Goal: Consume media (video, audio): Consume media (video, audio)

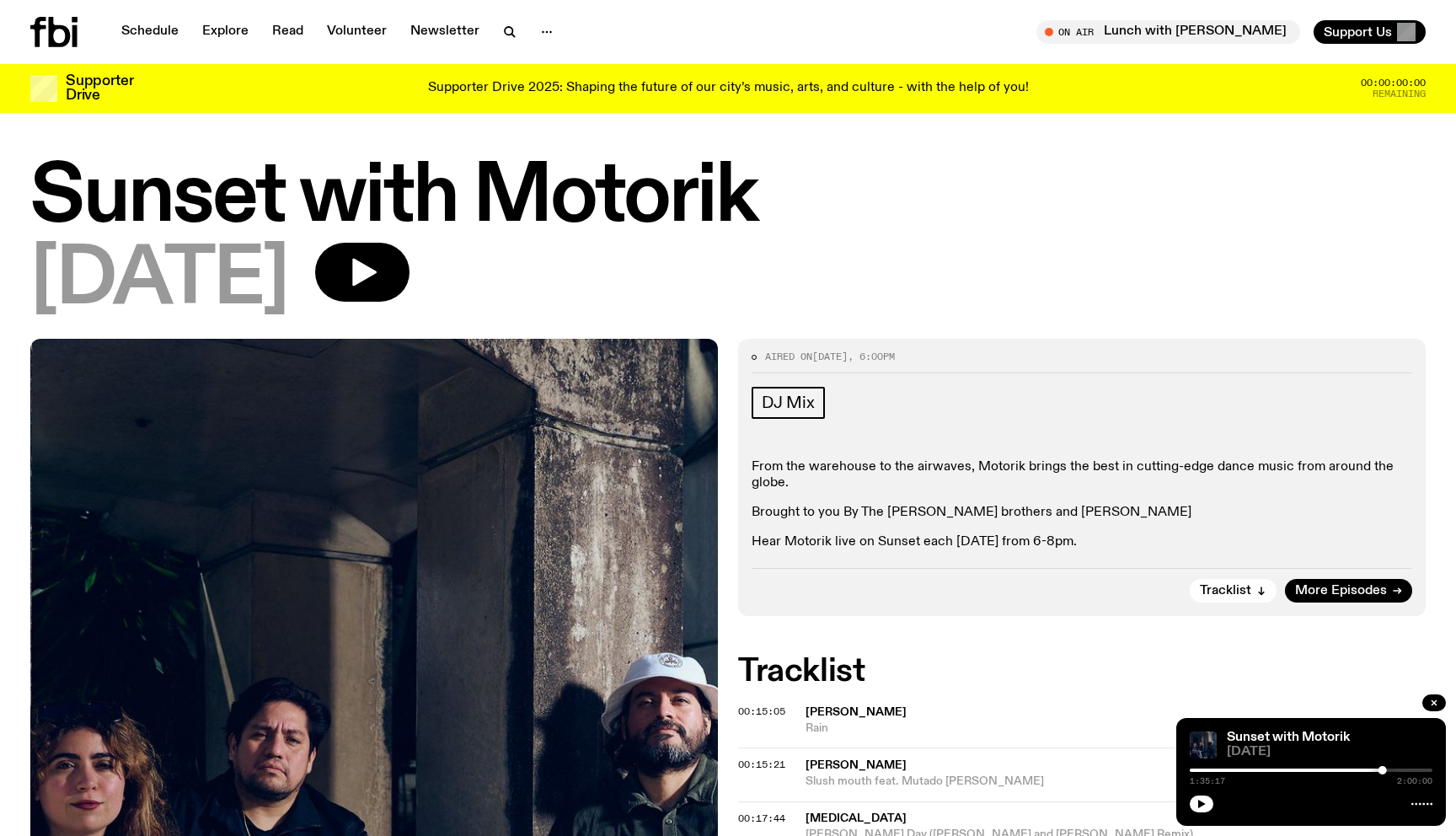
click at [466, 297] on div "[DATE]" at bounding box center [728, 280] width 1395 height 76
click at [379, 278] on icon "button" at bounding box center [362, 272] width 34 height 34
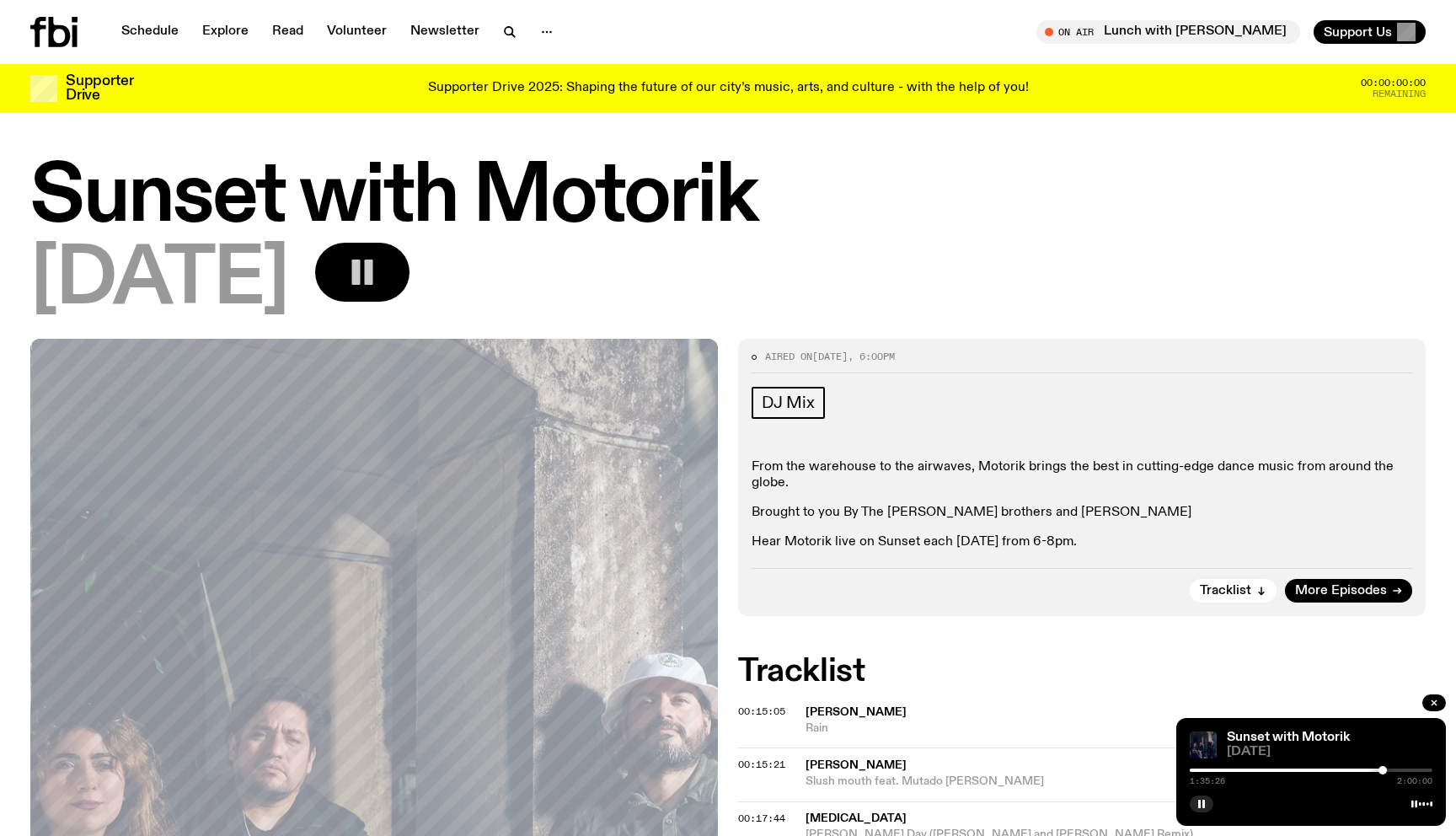
drag, startPoint x: 1077, startPoint y: 346, endPoint x: 644, endPoint y: 272, distance: 439.3
click at [1064, 341] on div "Aired on [DATE] 6:00pm DJ Mix From the warehouse to the airwaves, Motorik bring…" at bounding box center [1081, 477] width 688 height 277
click at [379, 266] on icon "button" at bounding box center [362, 272] width 34 height 34
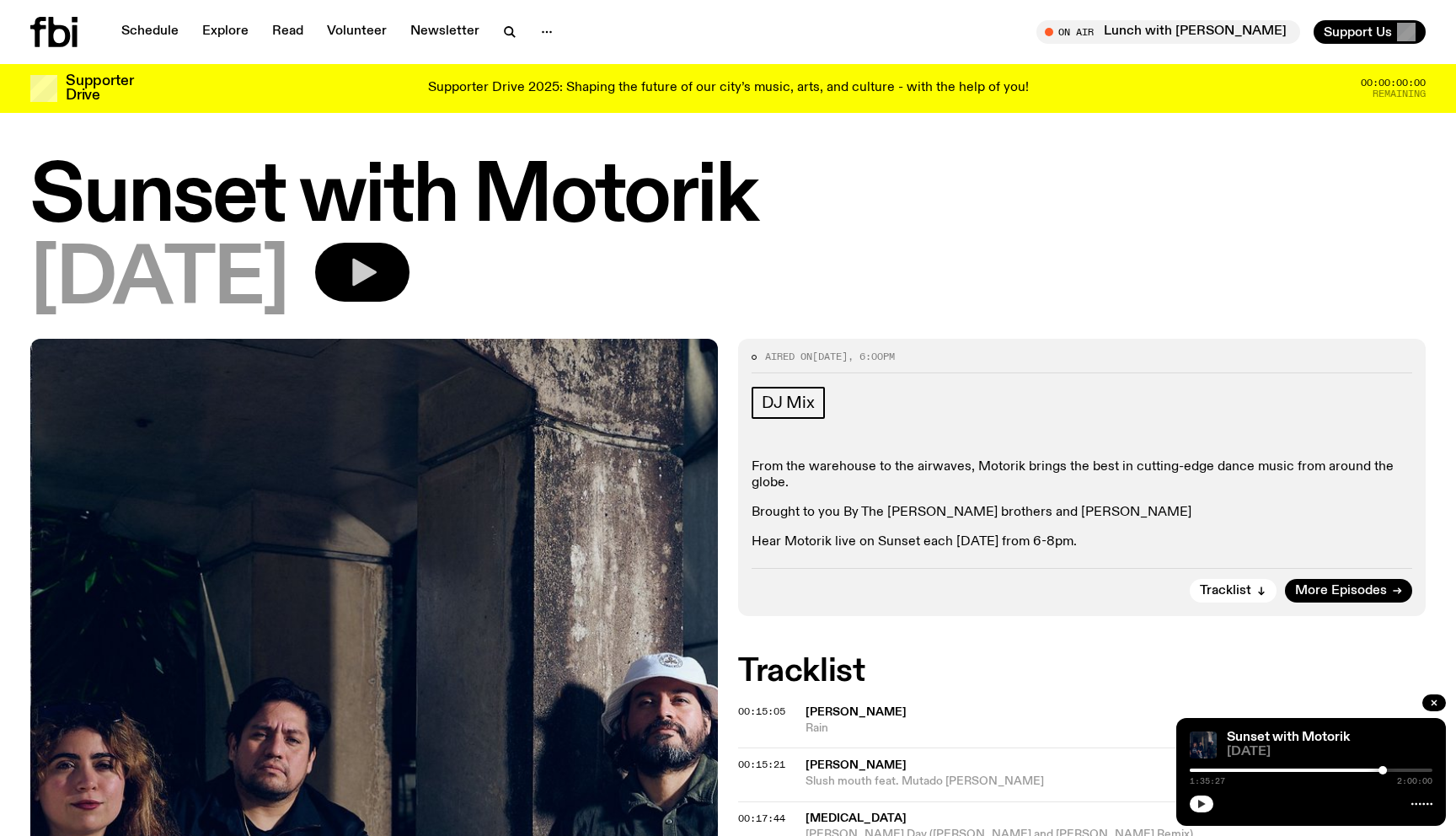
click at [1207, 809] on button "button" at bounding box center [1201, 803] width 23 height 17
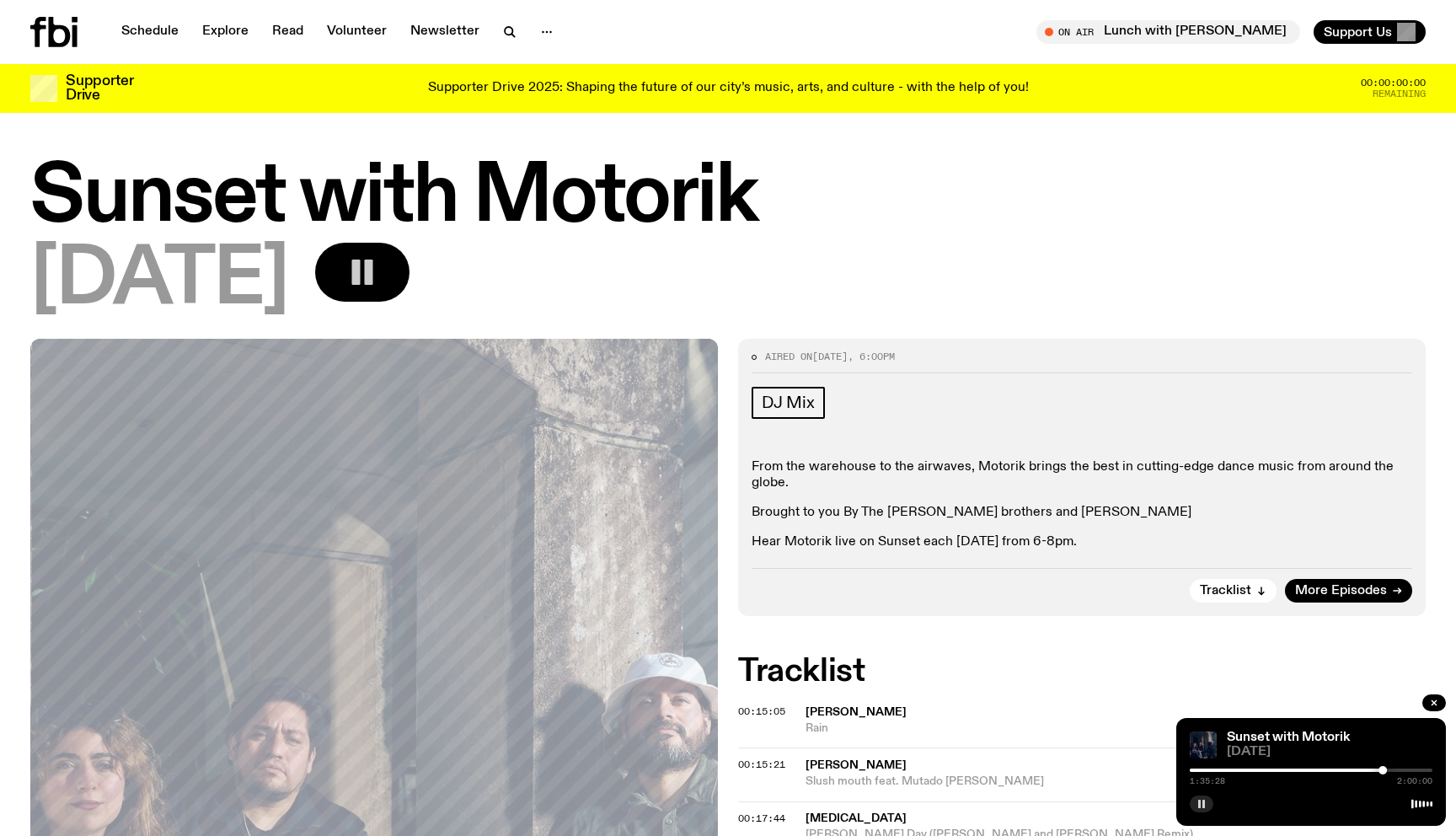
click at [1205, 809] on button "button" at bounding box center [1201, 803] width 23 height 17
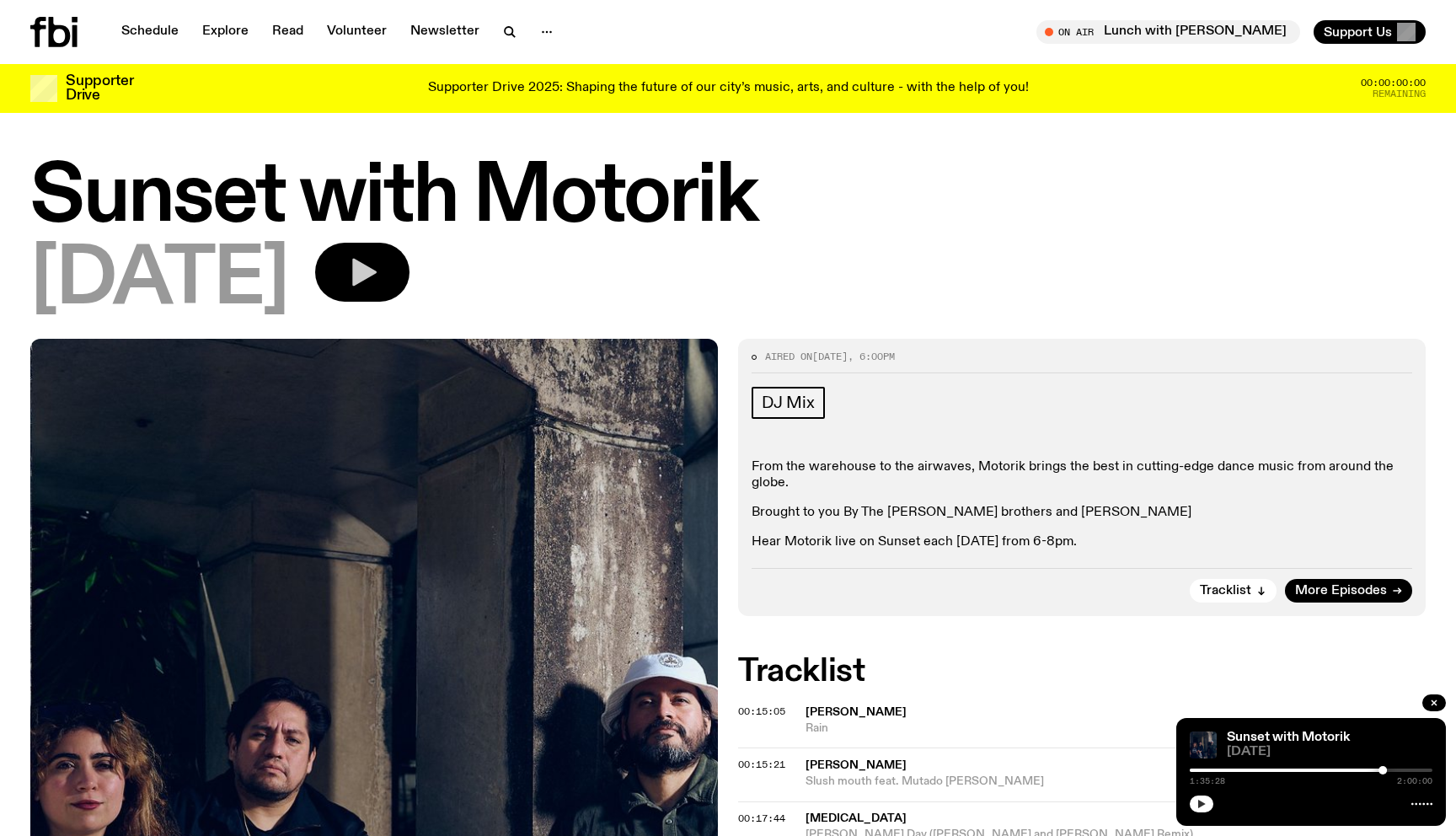
click at [1193, 805] on button "button" at bounding box center [1201, 803] width 23 height 17
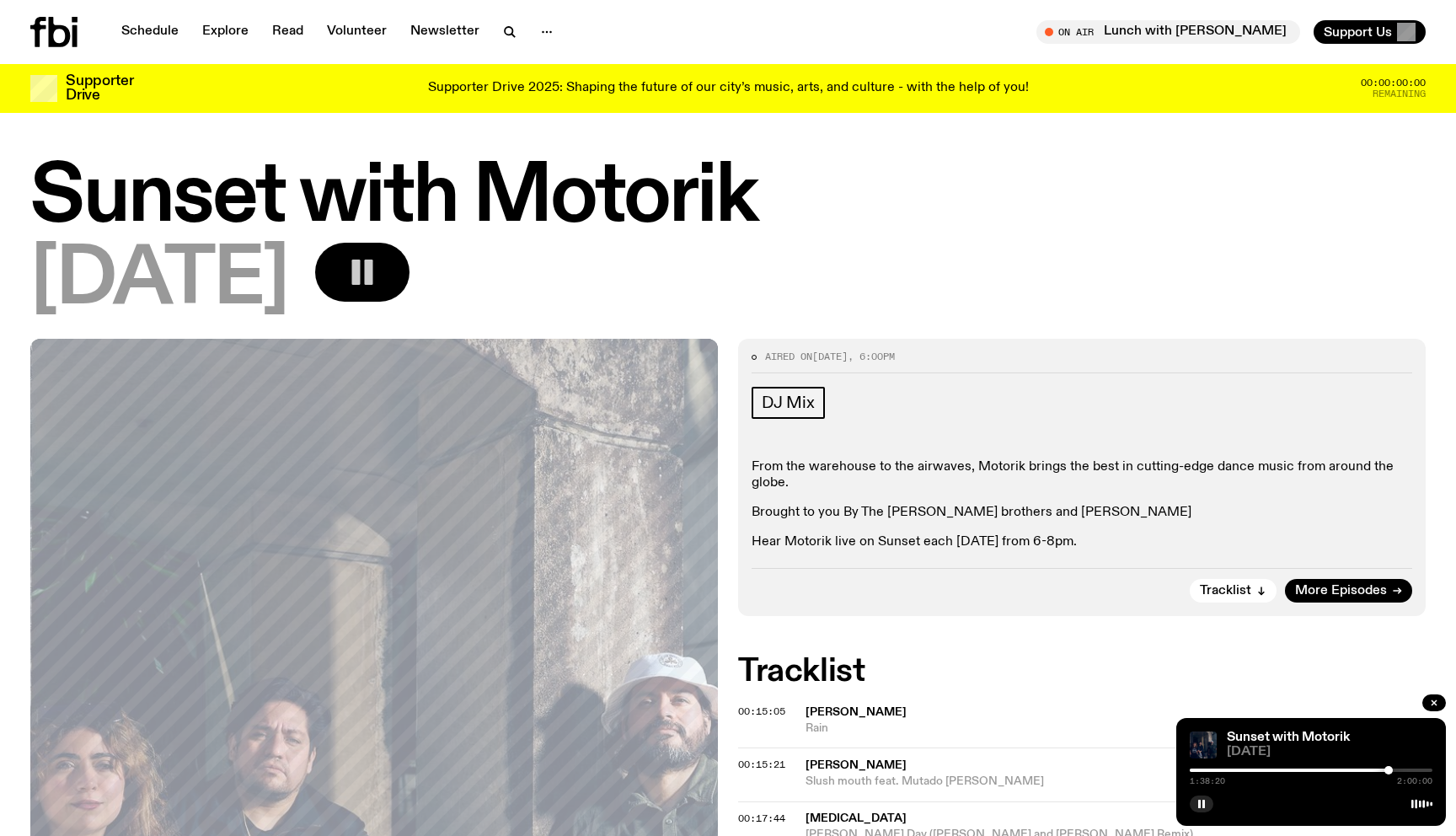
drag, startPoint x: 1325, startPoint y: 769, endPoint x: 1253, endPoint y: 771, distance: 72.0
click at [1254, 771] on div at bounding box center [1267, 770] width 243 height 3
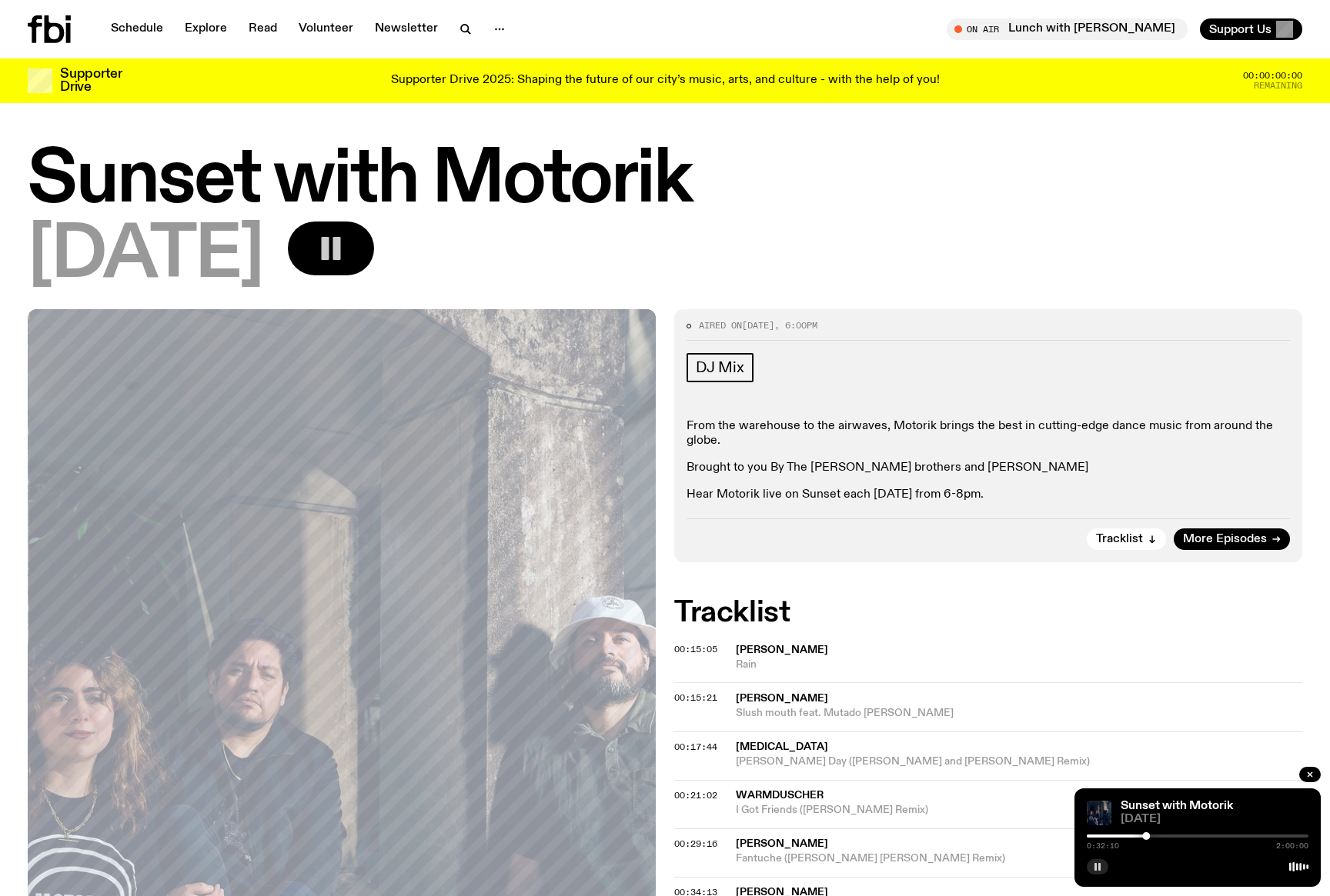
click at [1097, 763] on icon "button" at bounding box center [1098, 867] width 10 height 10
click at [1176, 763] on div at bounding box center [1175, 836] width 8 height 8
click at [1182, 763] on div at bounding box center [1182, 836] width 8 height 8
click at [1183, 763] on div at bounding box center [1182, 836] width 8 height 8
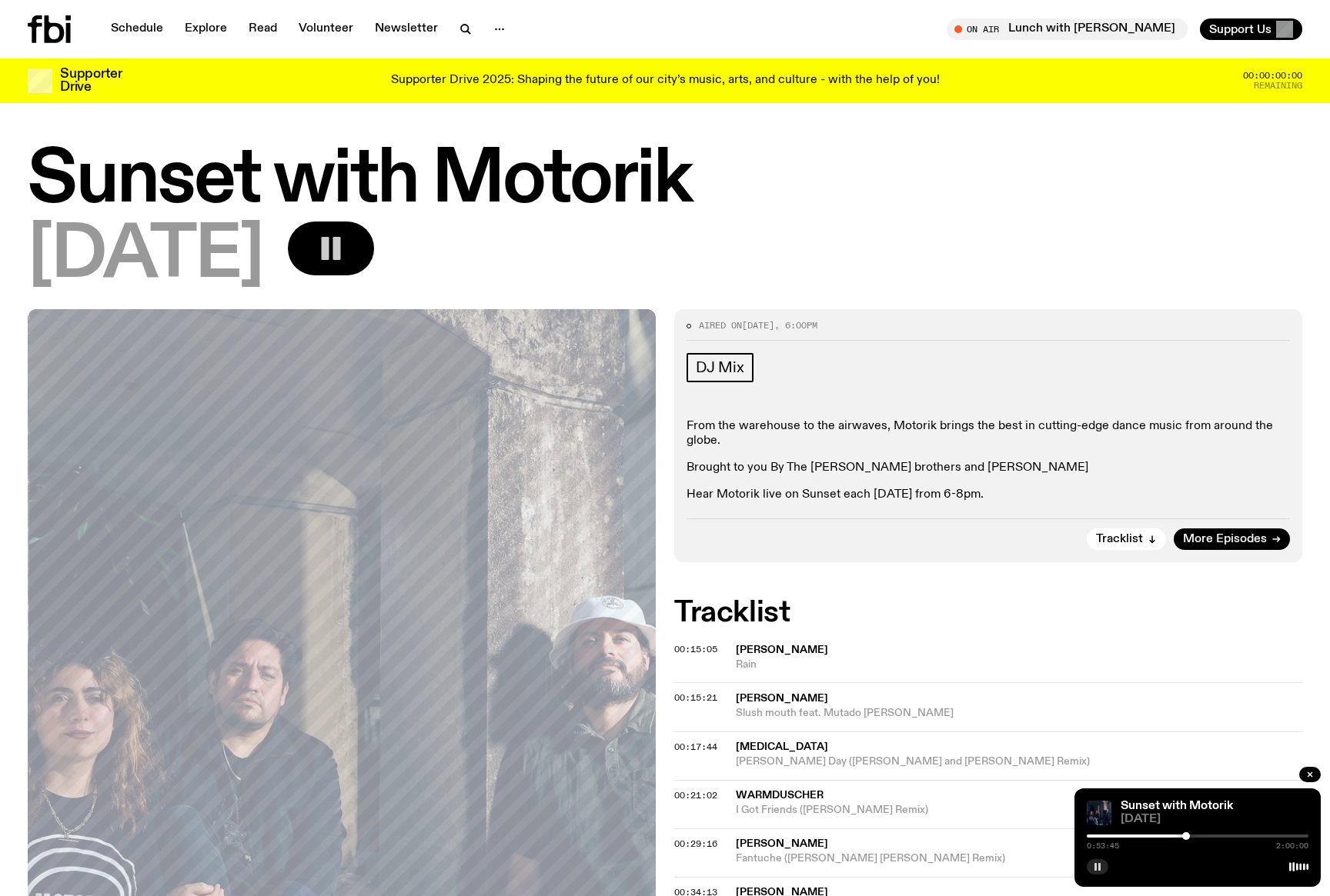
click at [1187, 763] on div at bounding box center [1186, 836] width 8 height 8
click at [1190, 763] on div at bounding box center [1190, 836] width 8 height 8
click at [1194, 763] on div at bounding box center [1192, 836] width 8 height 8
drag, startPoint x: 1194, startPoint y: 836, endPoint x: 1214, endPoint y: 838, distance: 20.1
click at [1215, 763] on div at bounding box center [1215, 836] width 8 height 8
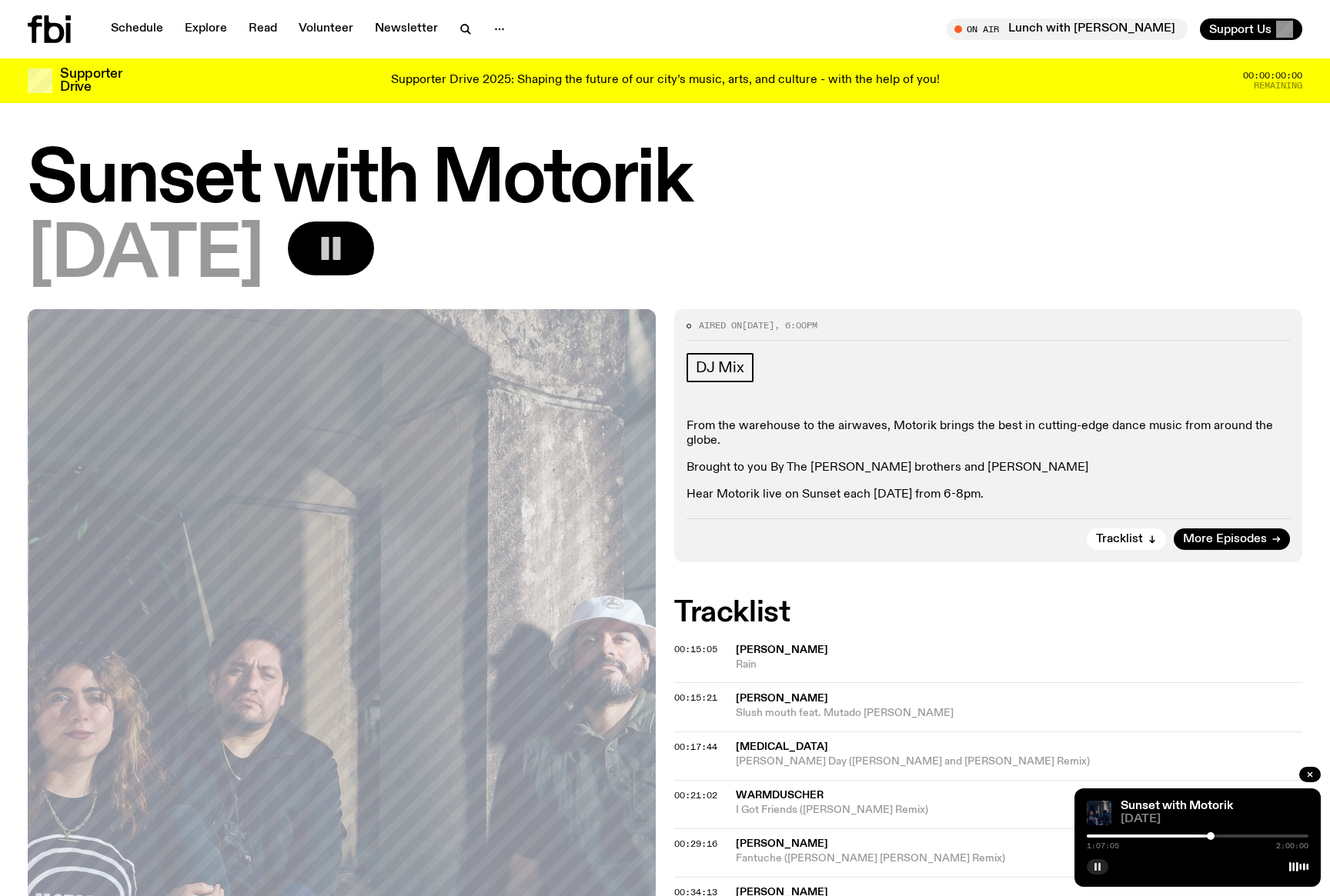
click at [1211, 763] on div at bounding box center [1211, 836] width 8 height 8
click at [1216, 763] on div at bounding box center [1213, 836] width 8 height 8
click at [1219, 763] on div at bounding box center [1217, 836] width 8 height 8
click at [1216, 763] on div at bounding box center [1216, 836] width 8 height 8
click at [330, 246] on rect "button" at bounding box center [326, 248] width 8 height 23
